Goal: Use online tool/utility: Utilize a website feature to perform a specific function

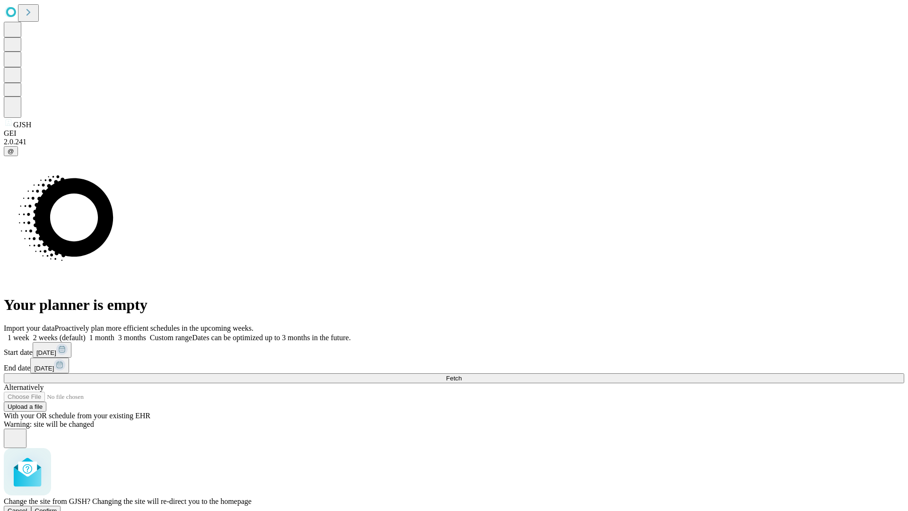
click at [57, 507] on span "Confirm" at bounding box center [46, 510] width 22 height 7
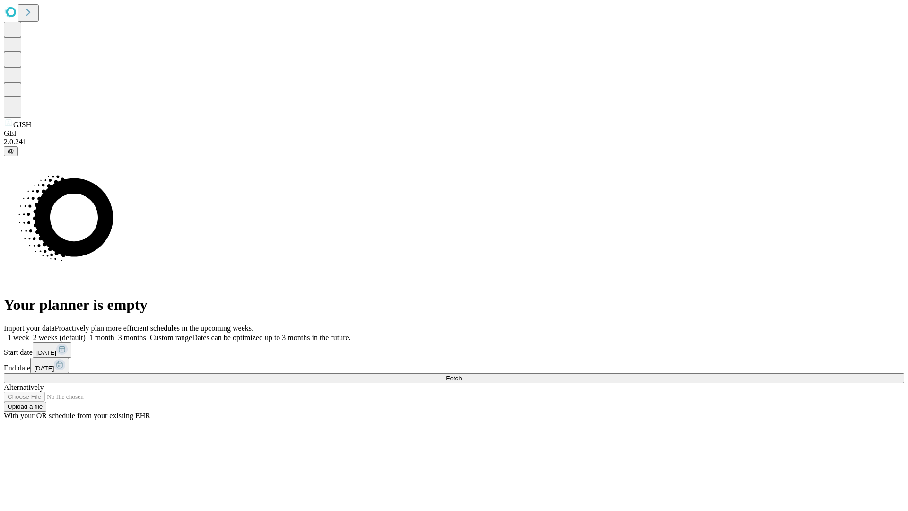
click at [29, 333] on label "1 week" at bounding box center [17, 337] width 26 height 8
click at [462, 375] on span "Fetch" at bounding box center [454, 378] width 16 height 7
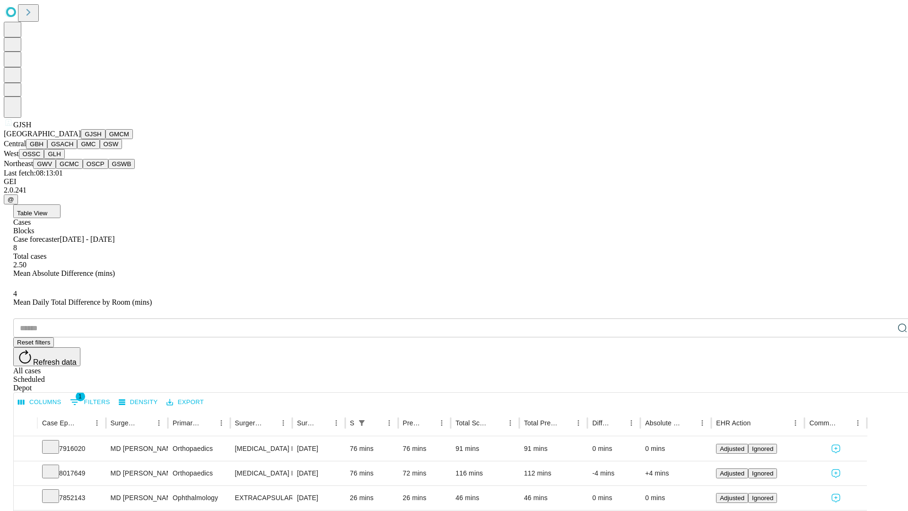
click at [105, 139] on button "GMCM" at bounding box center [118, 134] width 27 height 10
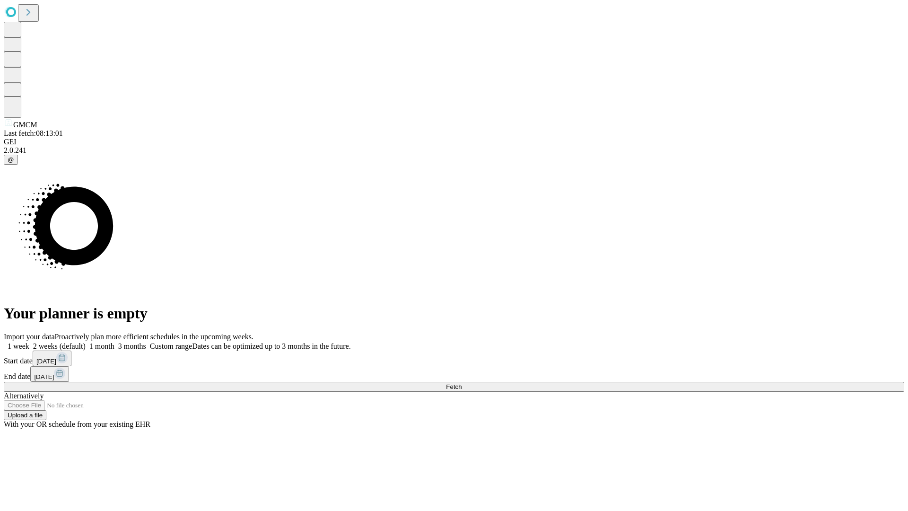
click at [462, 383] on span "Fetch" at bounding box center [454, 386] width 16 height 7
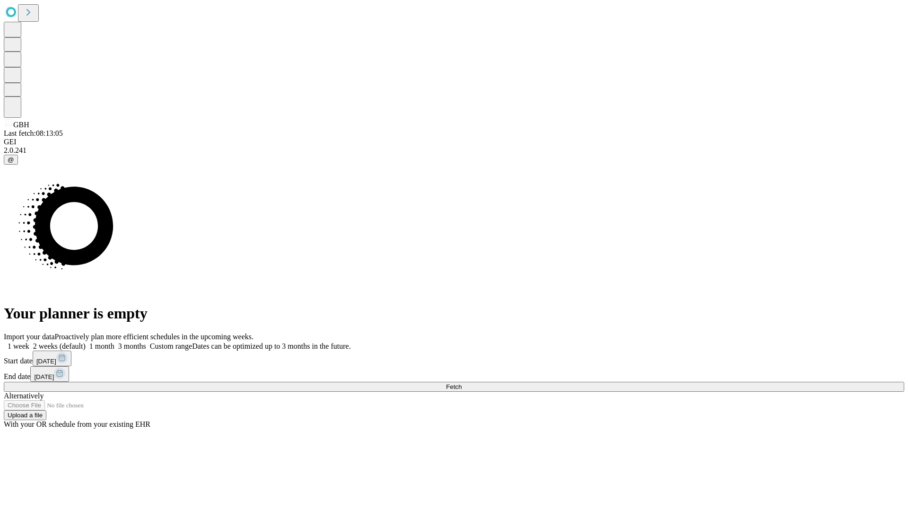
click at [29, 342] on label "1 week" at bounding box center [17, 346] width 26 height 8
click at [462, 383] on span "Fetch" at bounding box center [454, 386] width 16 height 7
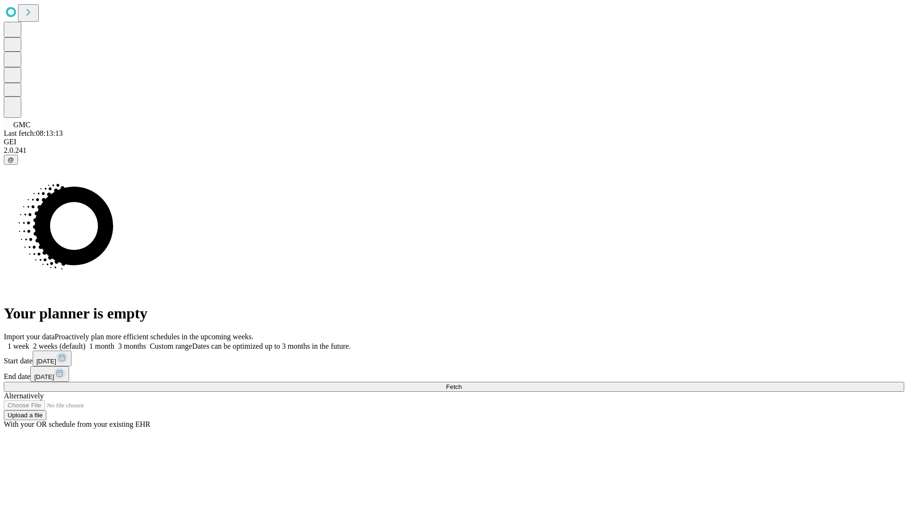
click at [29, 342] on label "1 week" at bounding box center [17, 346] width 26 height 8
click at [462, 383] on span "Fetch" at bounding box center [454, 386] width 16 height 7
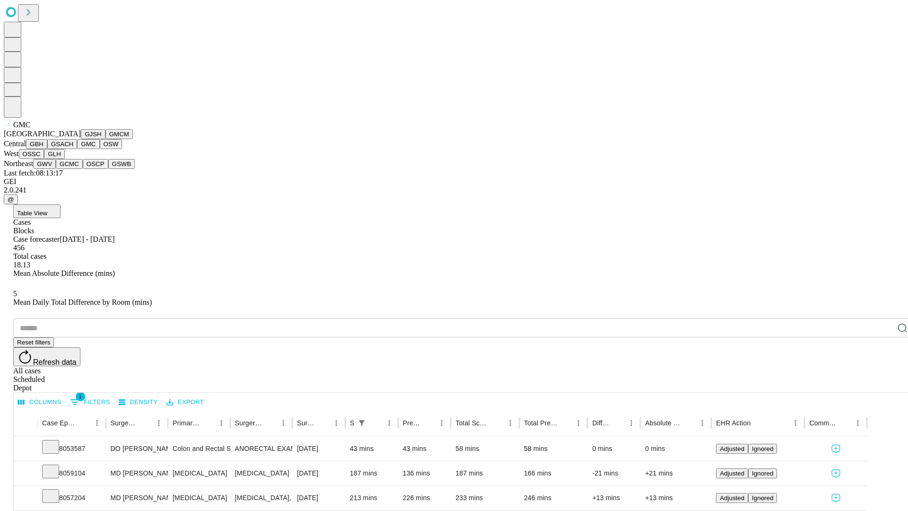
click at [100, 149] on button "OSW" at bounding box center [111, 144] width 23 height 10
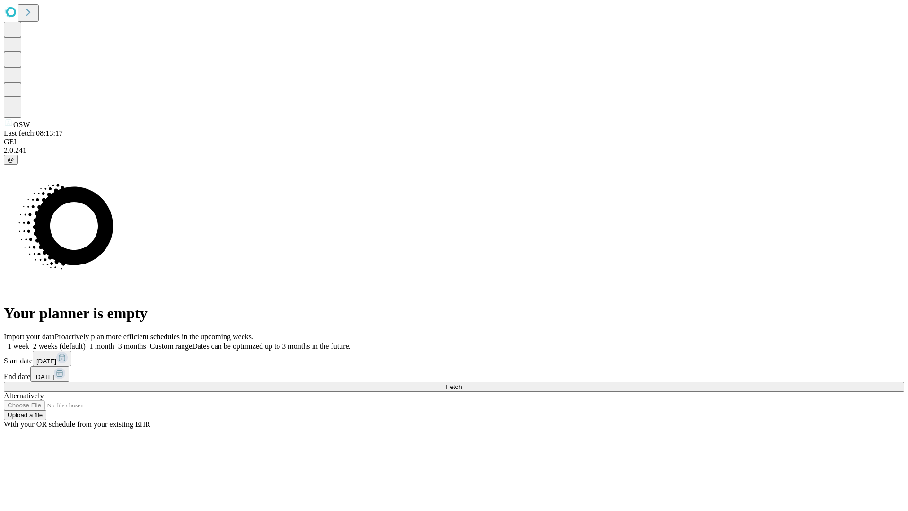
click at [462, 383] on span "Fetch" at bounding box center [454, 386] width 16 height 7
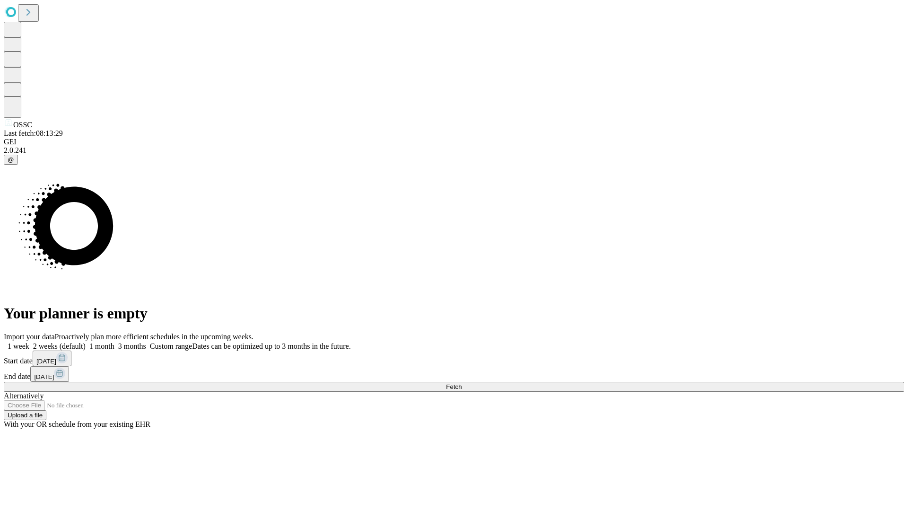
click at [29, 342] on label "1 week" at bounding box center [17, 346] width 26 height 8
click at [462, 383] on span "Fetch" at bounding box center [454, 386] width 16 height 7
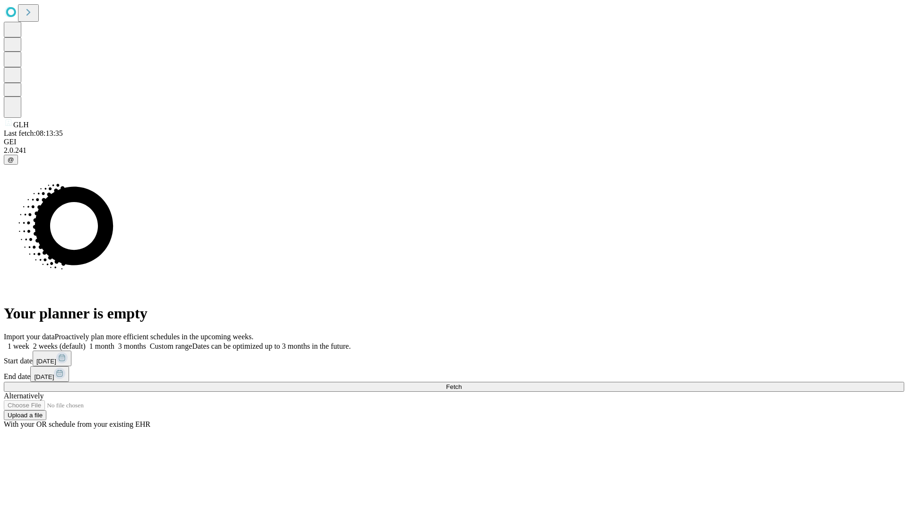
click at [29, 342] on label "1 week" at bounding box center [17, 346] width 26 height 8
click at [462, 383] on span "Fetch" at bounding box center [454, 386] width 16 height 7
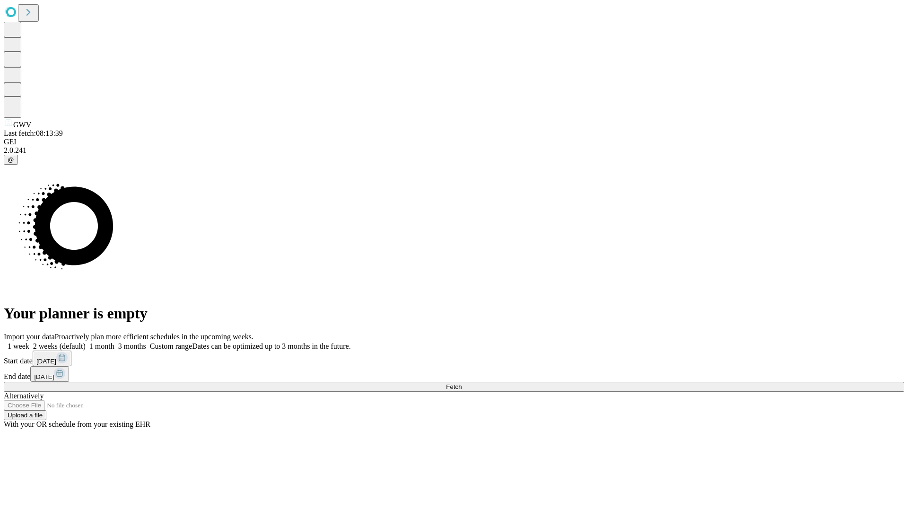
click at [29, 342] on label "1 week" at bounding box center [17, 346] width 26 height 8
click at [462, 383] on span "Fetch" at bounding box center [454, 386] width 16 height 7
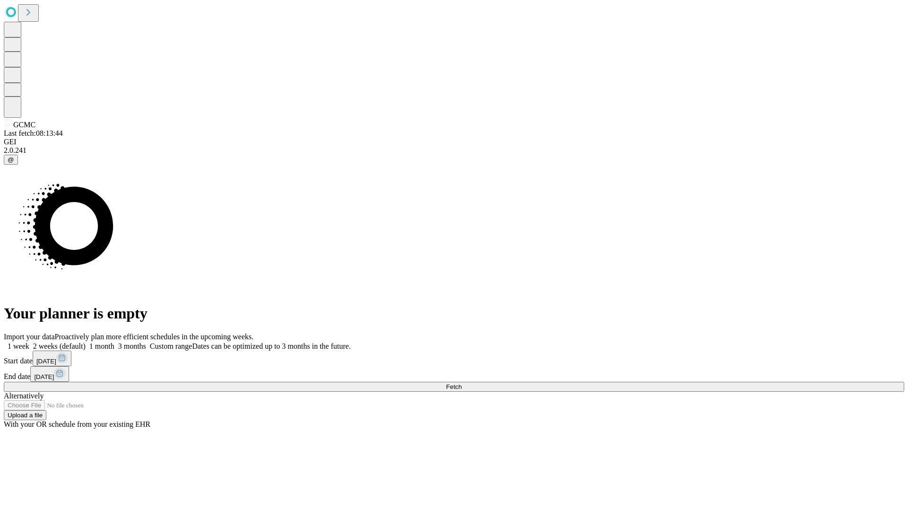
click at [29, 342] on label "1 week" at bounding box center [17, 346] width 26 height 8
click at [462, 383] on span "Fetch" at bounding box center [454, 386] width 16 height 7
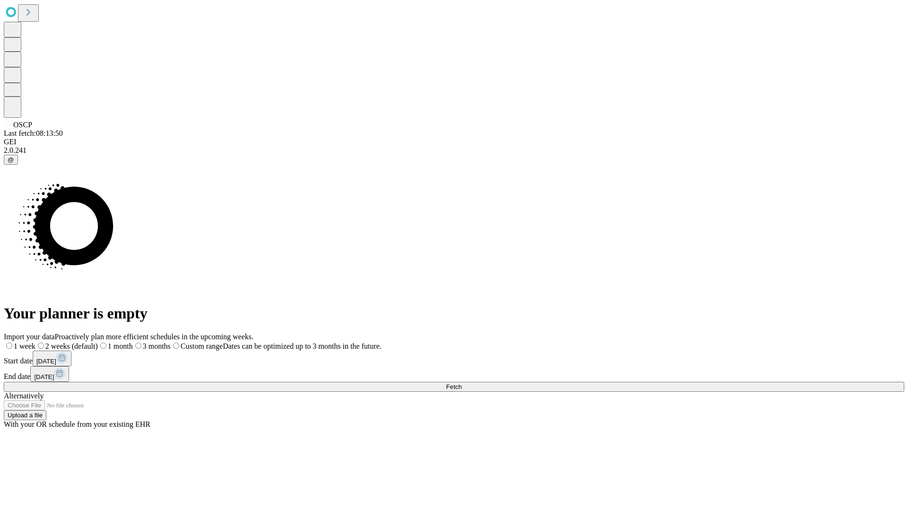
click at [35, 342] on label "1 week" at bounding box center [20, 346] width 32 height 8
click at [462, 383] on span "Fetch" at bounding box center [454, 386] width 16 height 7
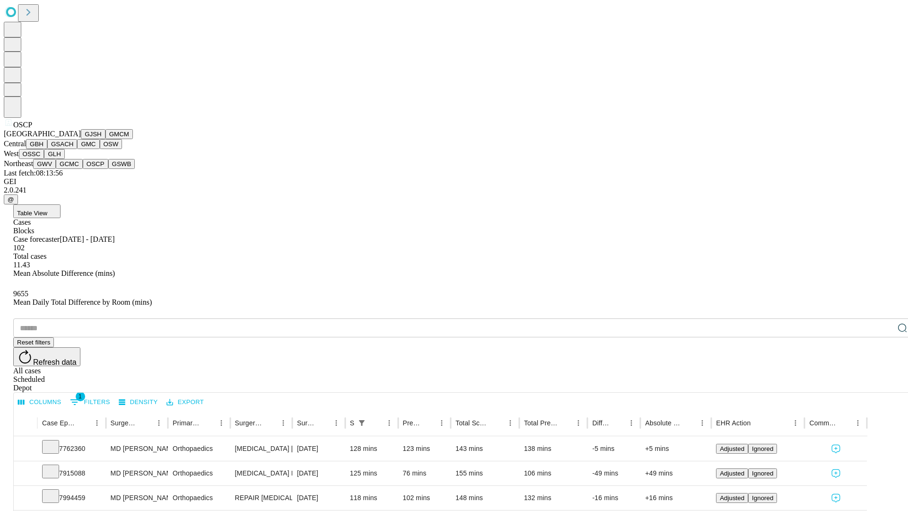
click at [108, 169] on button "GSWB" at bounding box center [121, 164] width 27 height 10
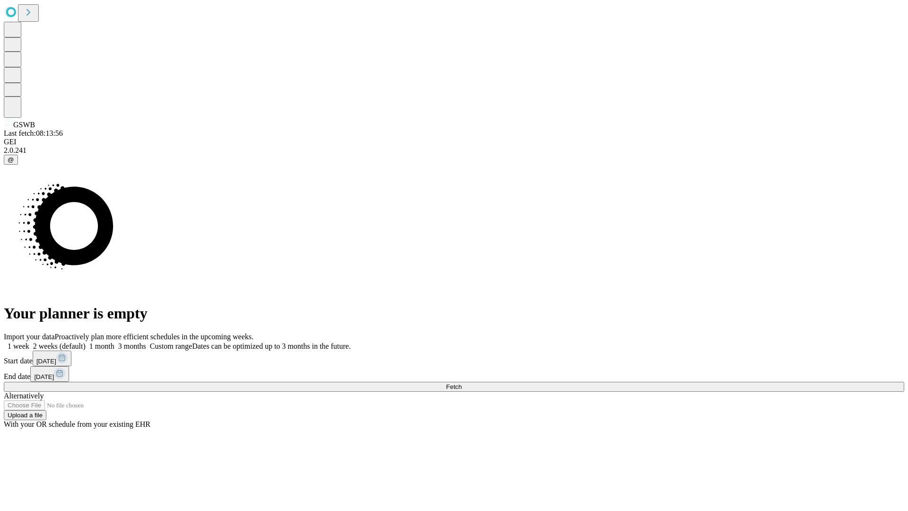
click at [29, 342] on label "1 week" at bounding box center [17, 346] width 26 height 8
click at [462, 383] on span "Fetch" at bounding box center [454, 386] width 16 height 7
